Goal: Find specific page/section: Find specific page/section

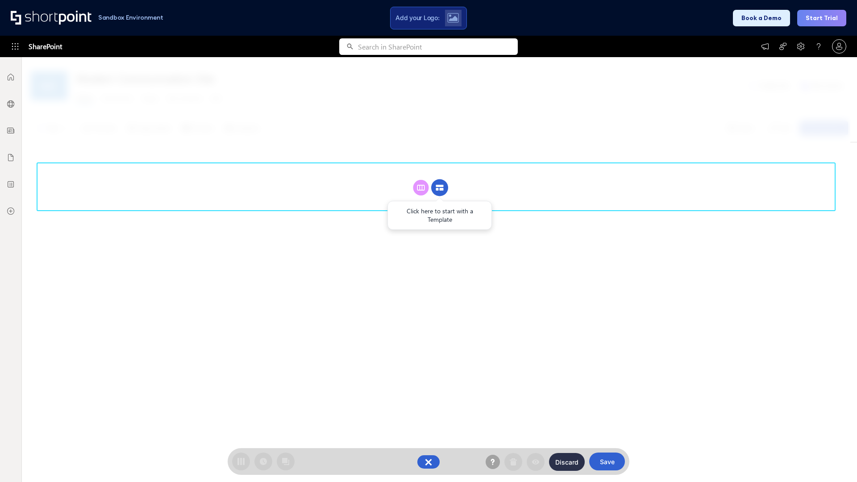
click at [440, 187] on circle at bounding box center [439, 187] width 17 height 17
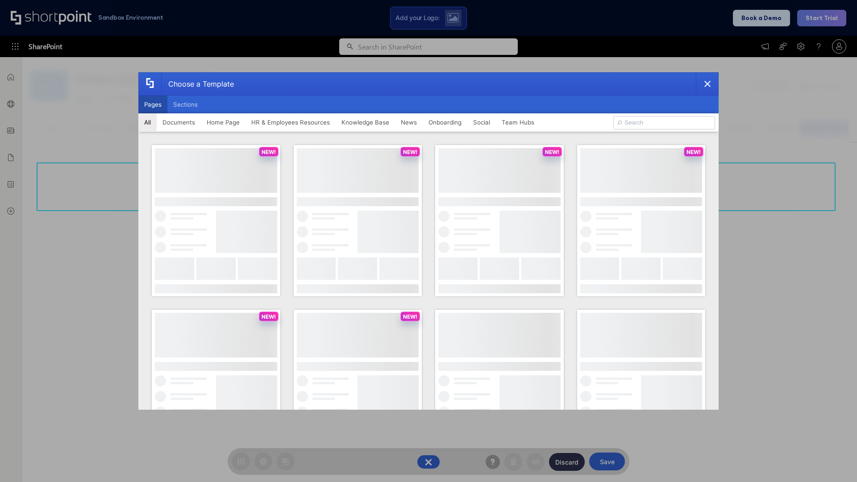
click at [153, 104] on button "Pages" at bounding box center [152, 104] width 29 height 18
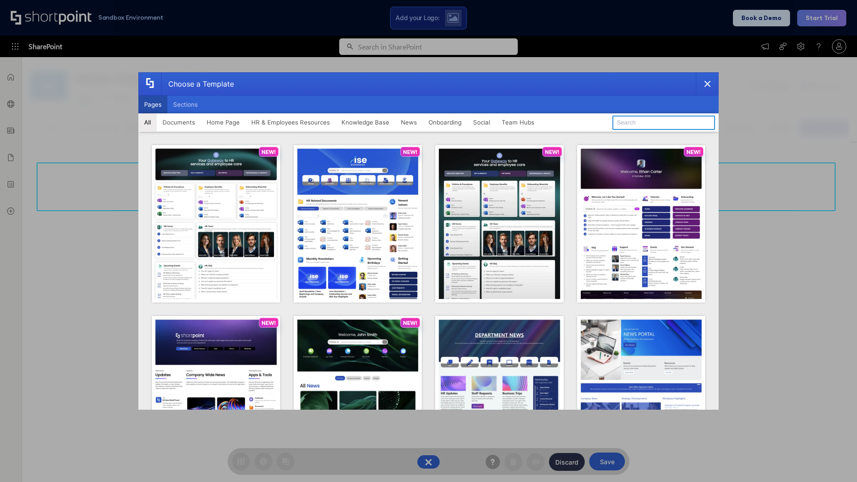
type input "Knowledge Portal 2"
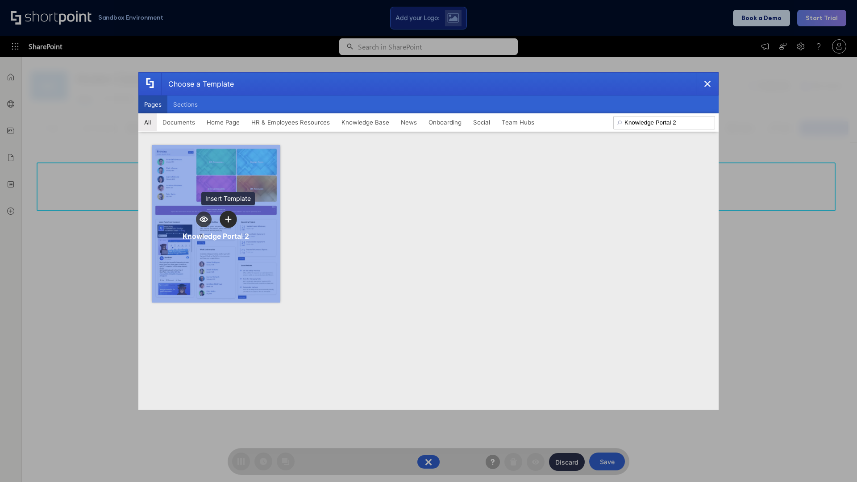
click at [228, 219] on icon "template selector" at bounding box center [228, 219] width 6 height 6
